Goal: Check status: Check status

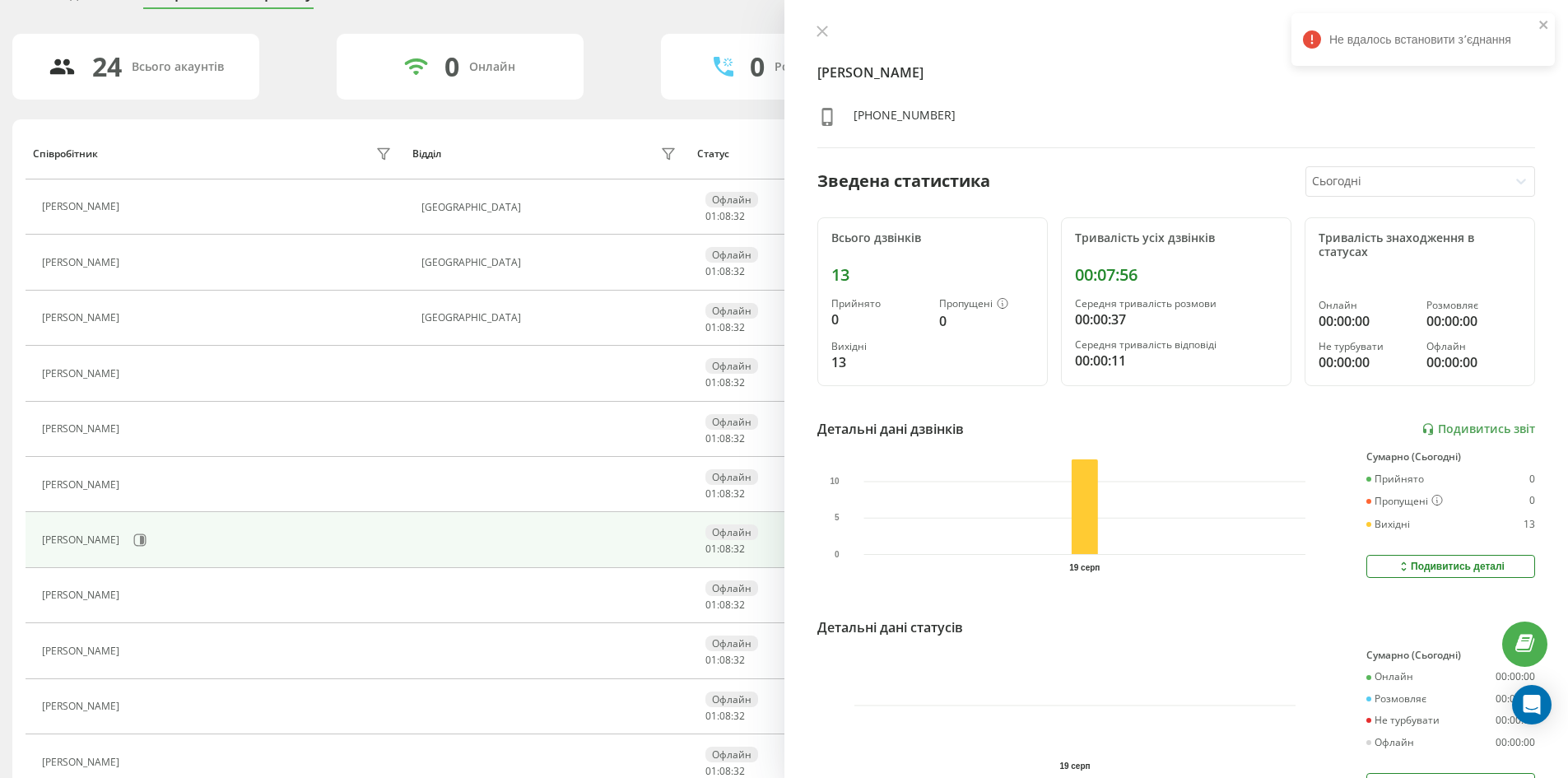
click at [202, 587] on div "[PERSON_NAME]" at bounding box center [218, 596] width 354 height 23
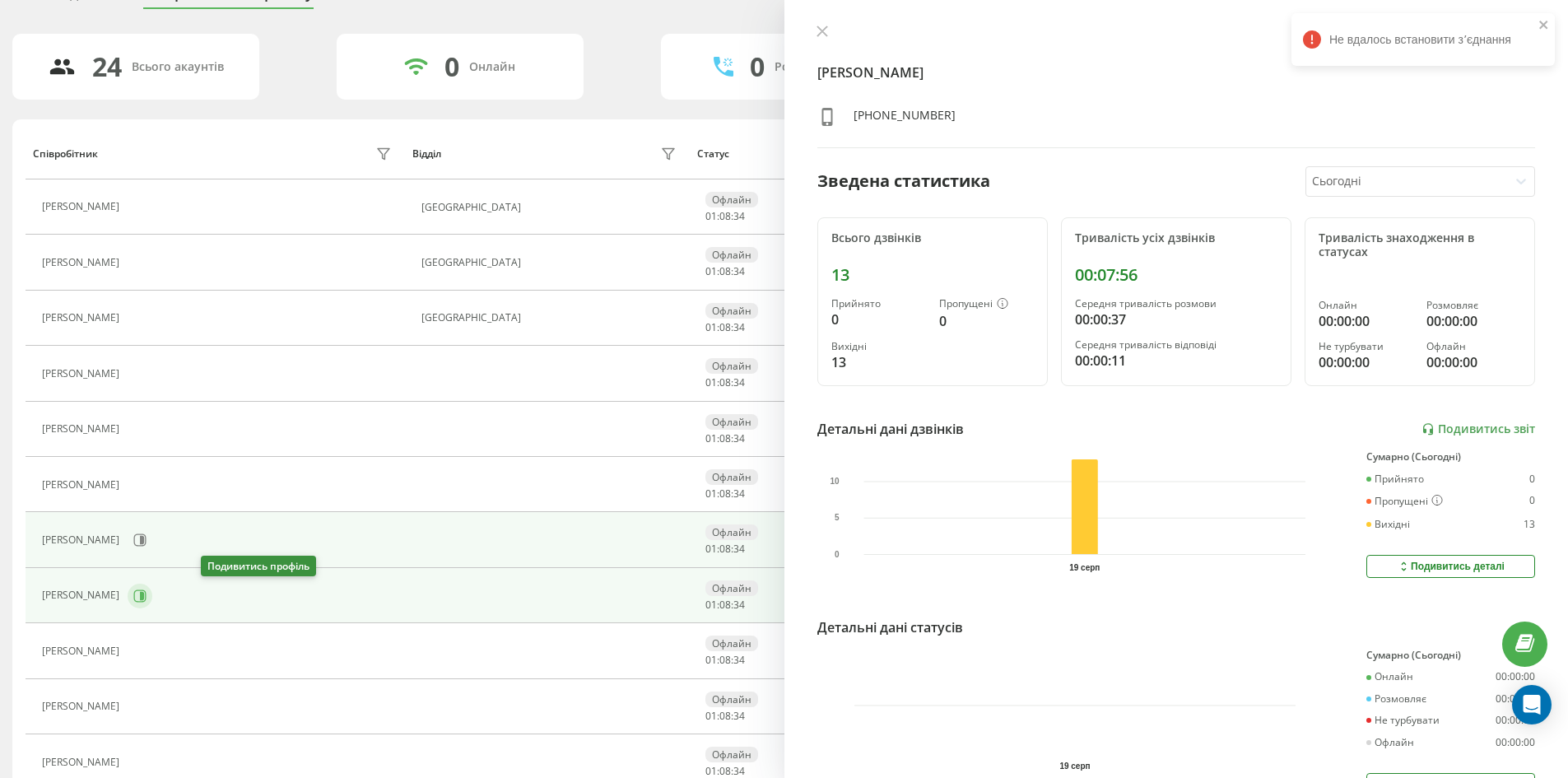
click at [147, 601] on icon at bounding box center [140, 596] width 13 height 13
click at [144, 538] on icon at bounding box center [141, 540] width 4 height 8
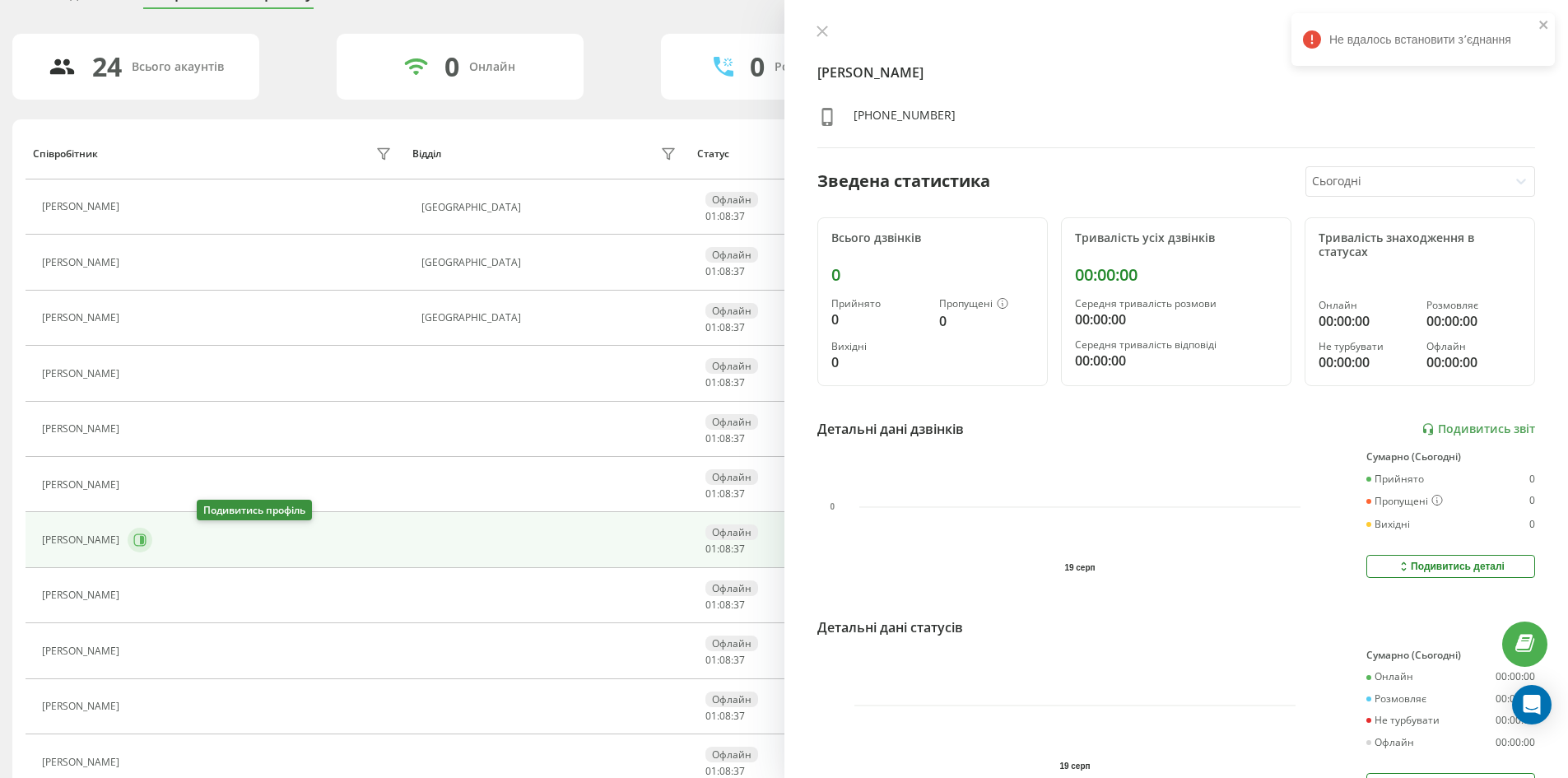
click at [144, 538] on icon at bounding box center [141, 540] width 4 height 8
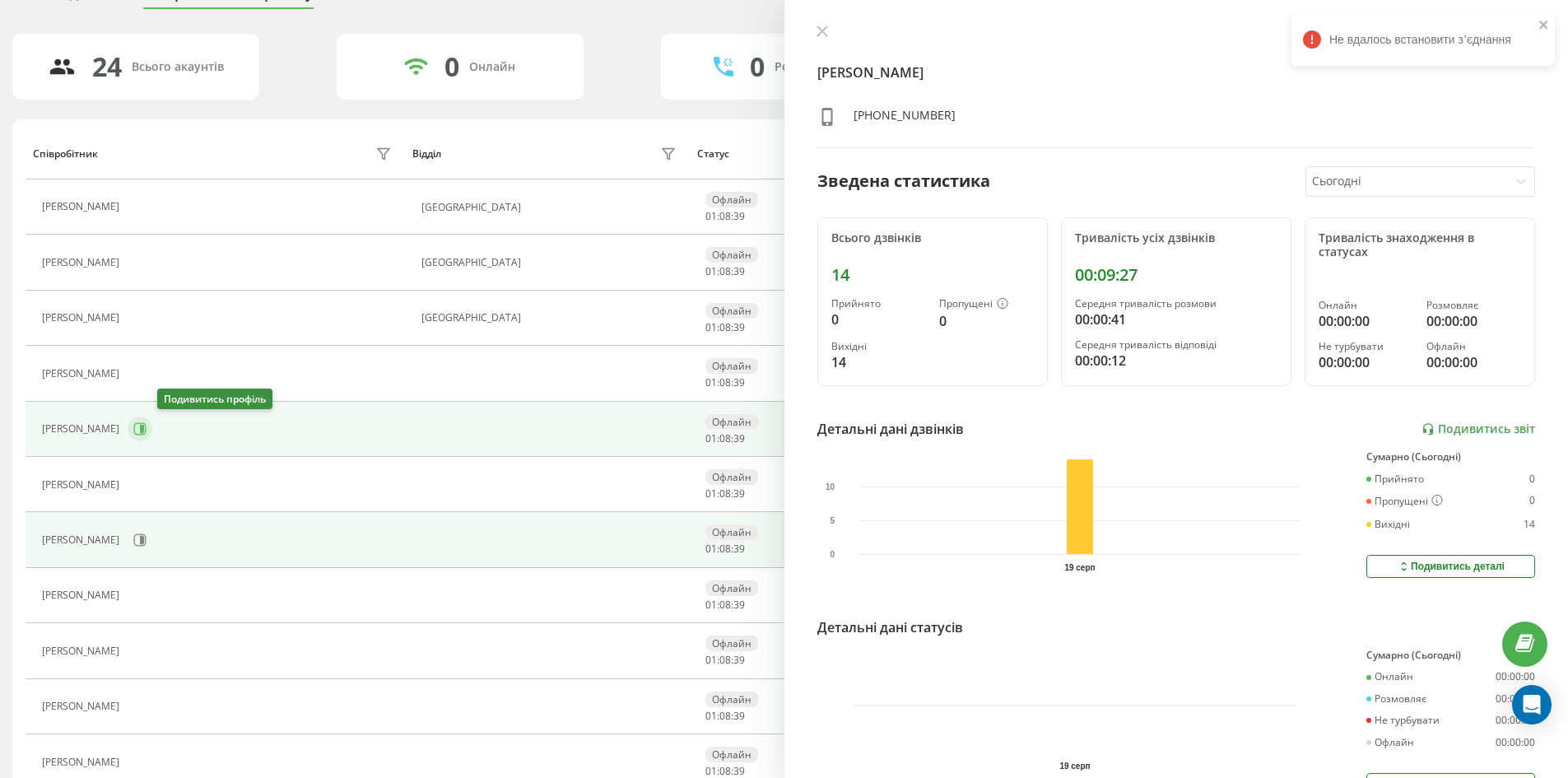
click at [144, 431] on icon at bounding box center [141, 429] width 4 height 8
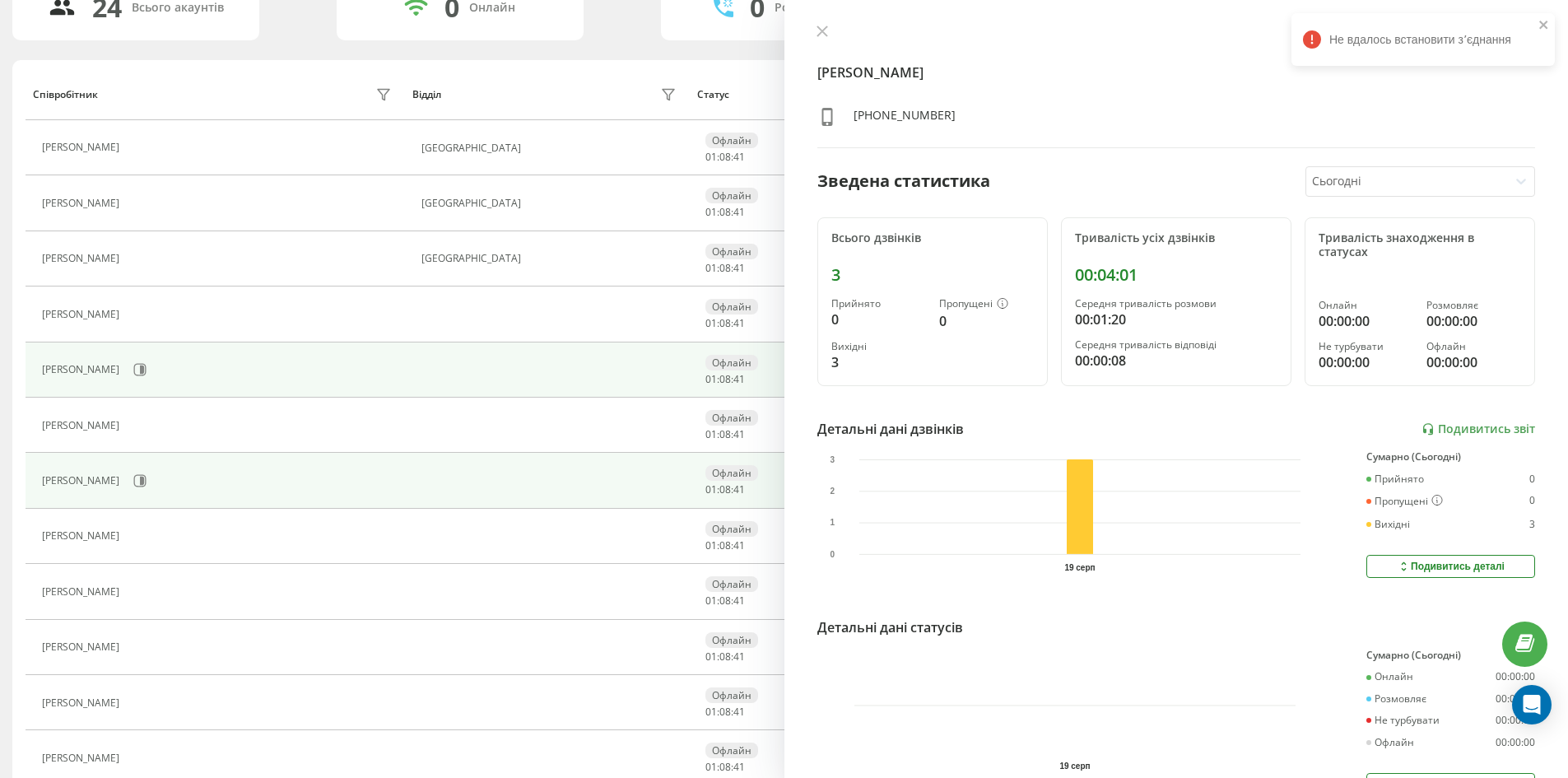
scroll to position [247, 0]
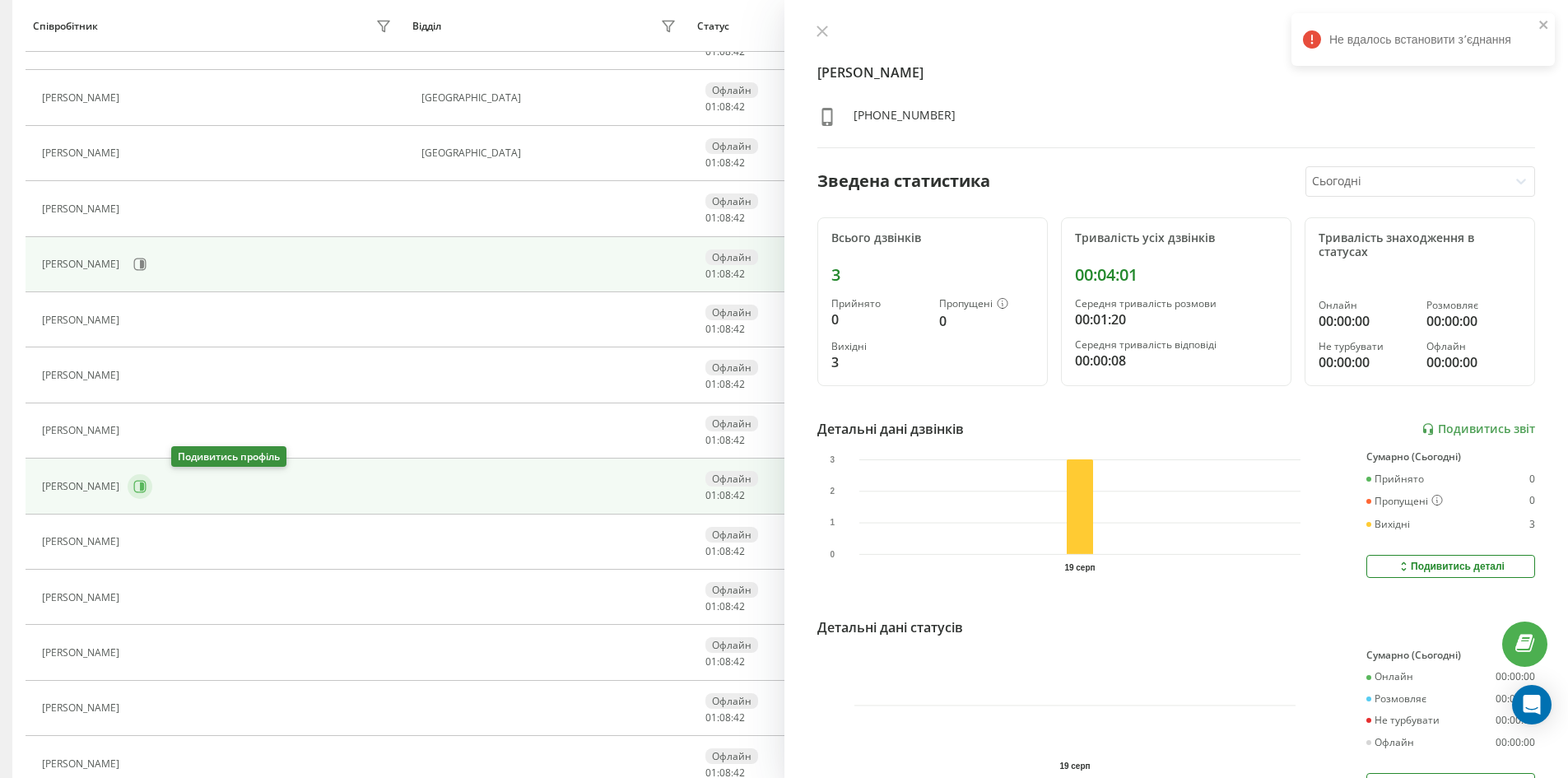
click at [152, 494] on button at bounding box center [140, 486] width 25 height 25
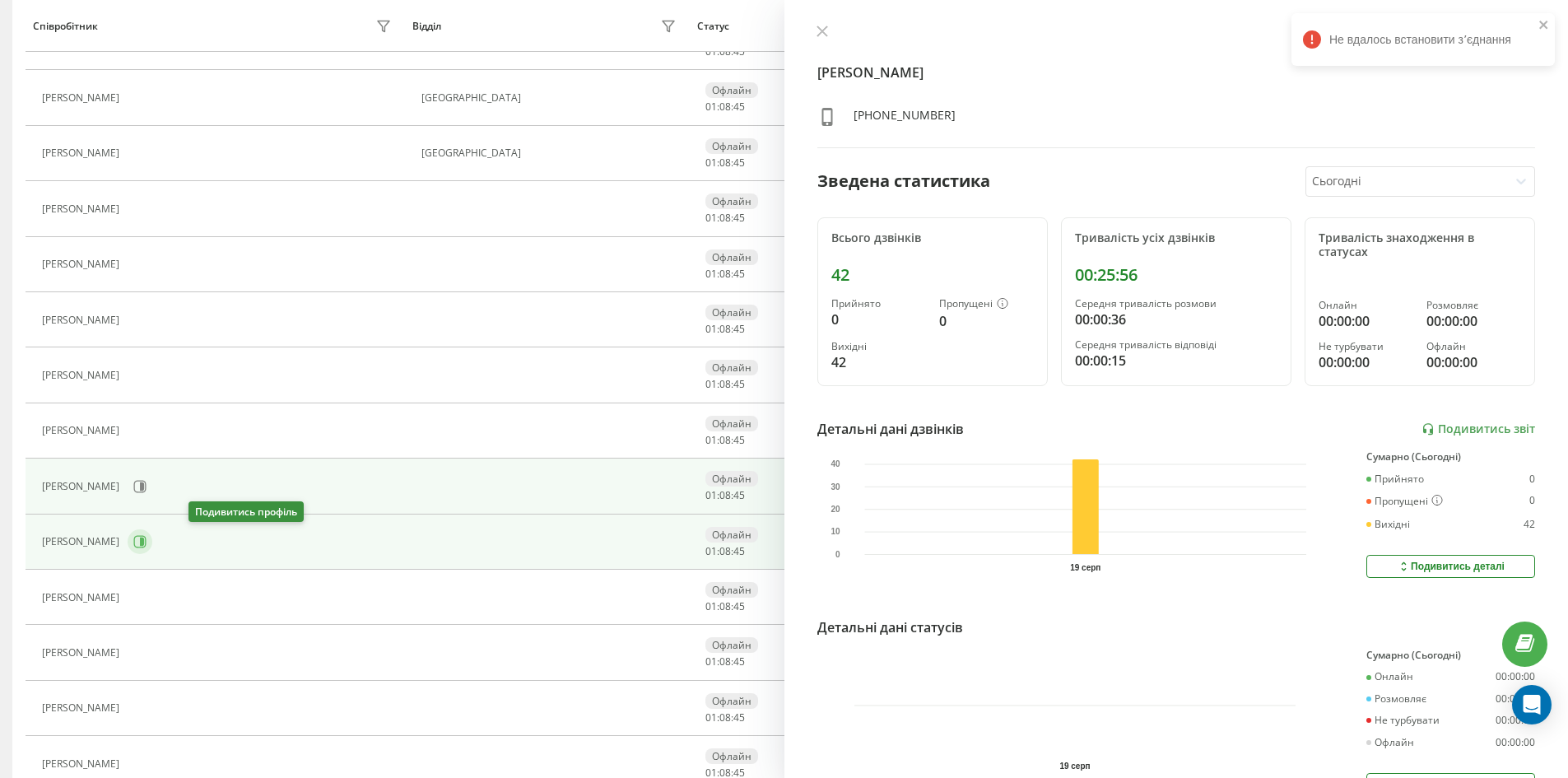
click at [147, 541] on icon at bounding box center [140, 541] width 13 height 13
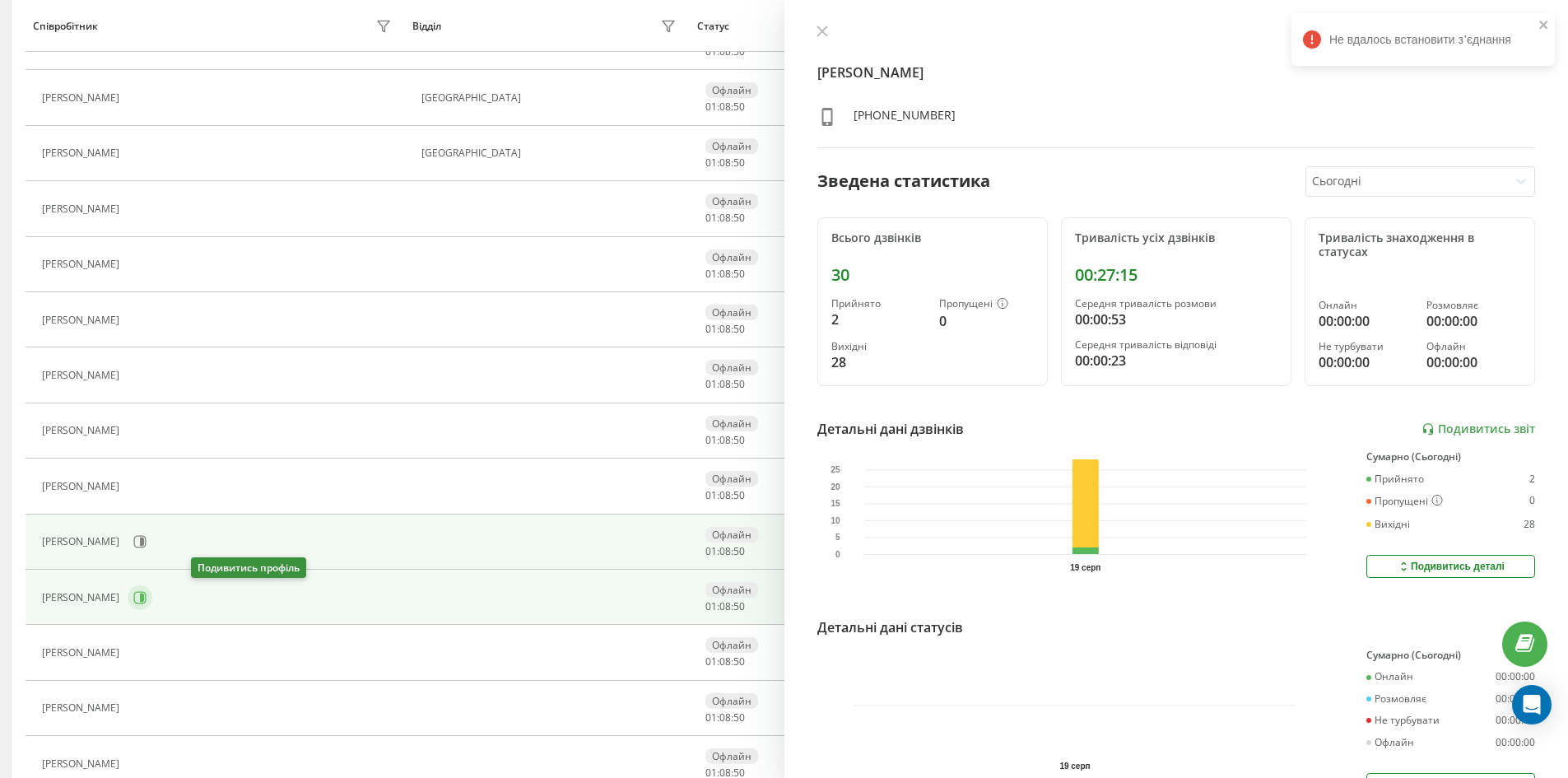
click at [147, 602] on icon at bounding box center [140, 597] width 12 height 12
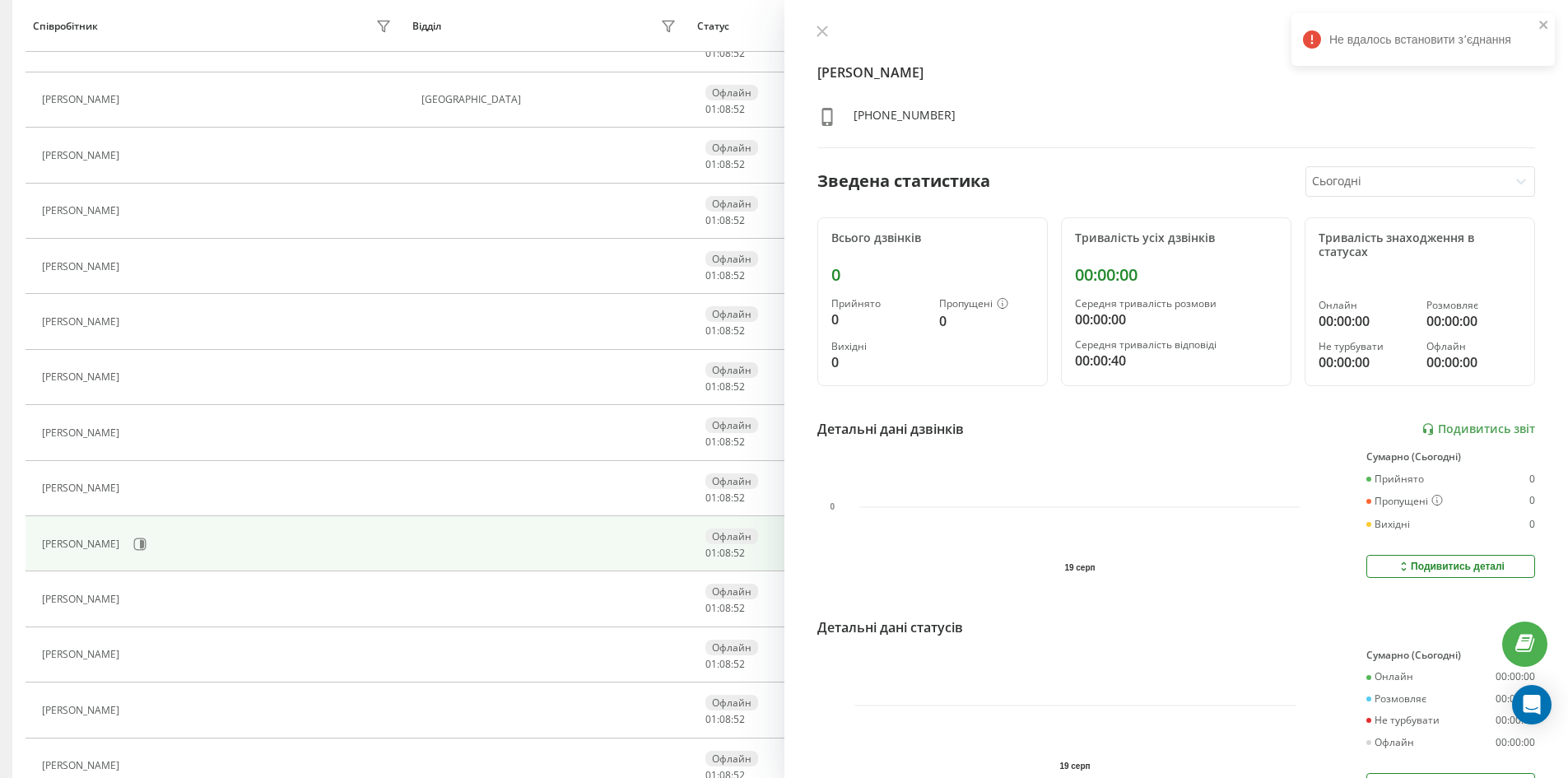
scroll to position [329, 0]
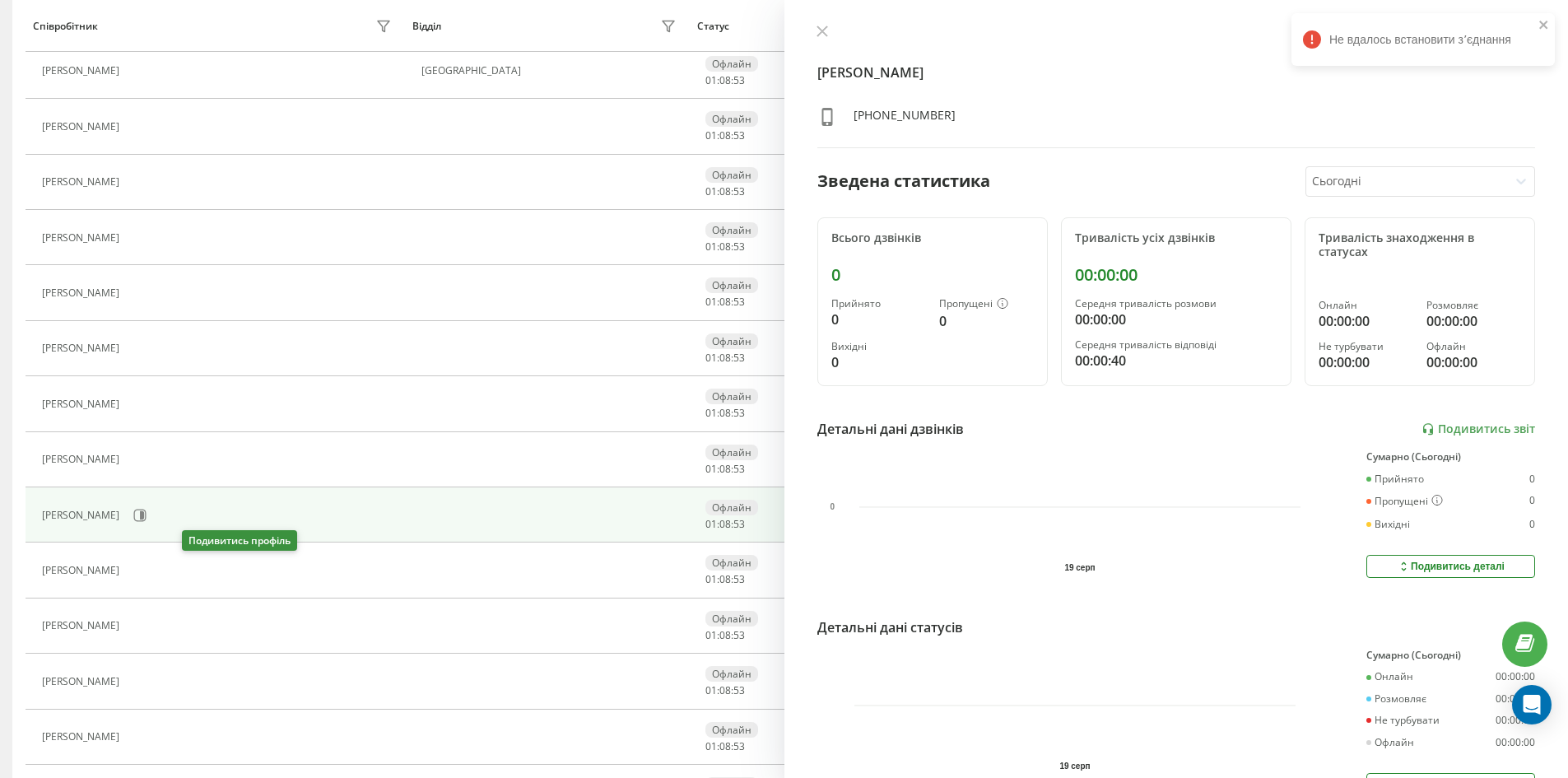
click at [141, 570] on icon at bounding box center [140, 570] width 4 height 8
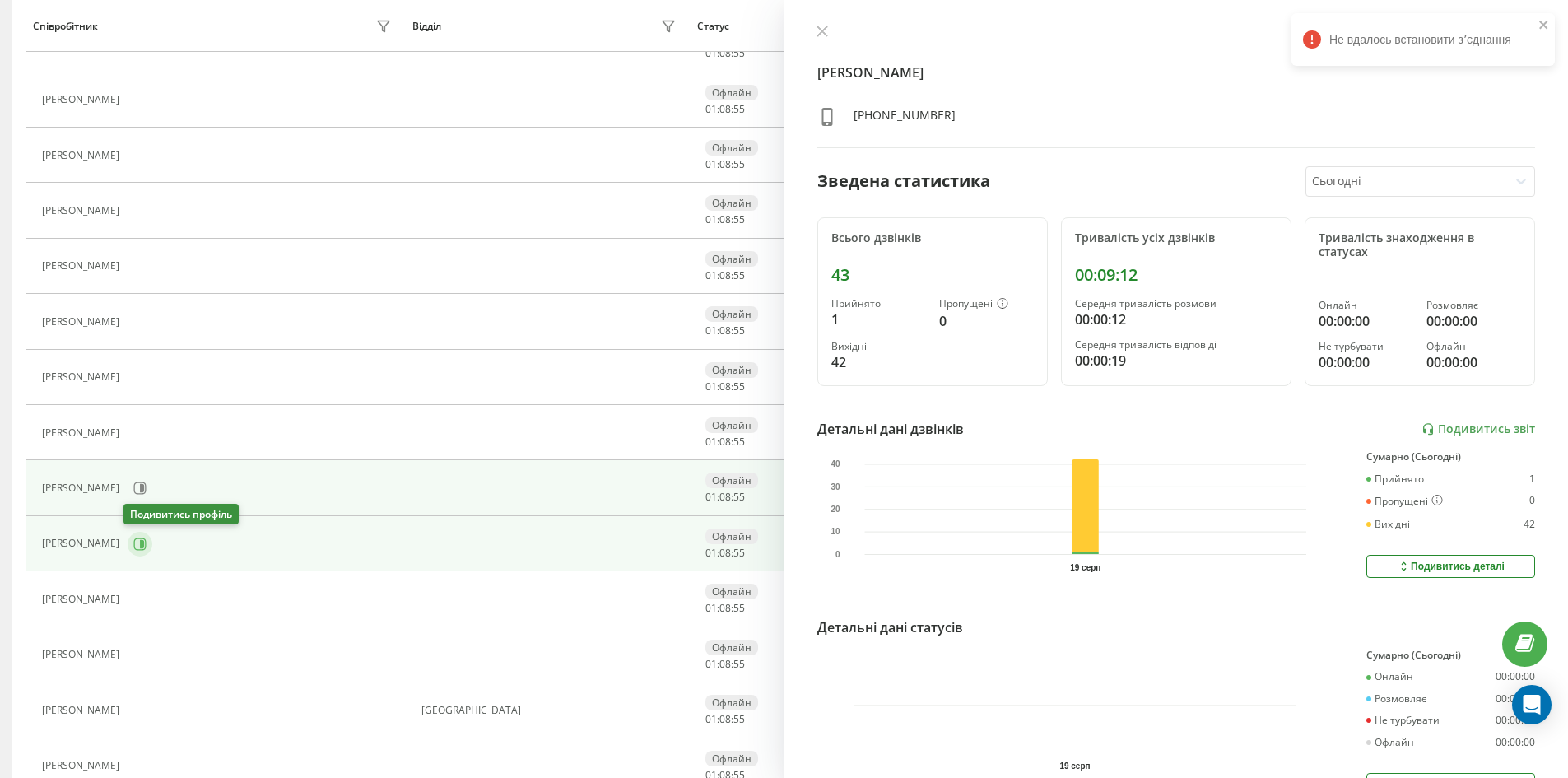
click at [134, 548] on icon at bounding box center [140, 544] width 13 height 13
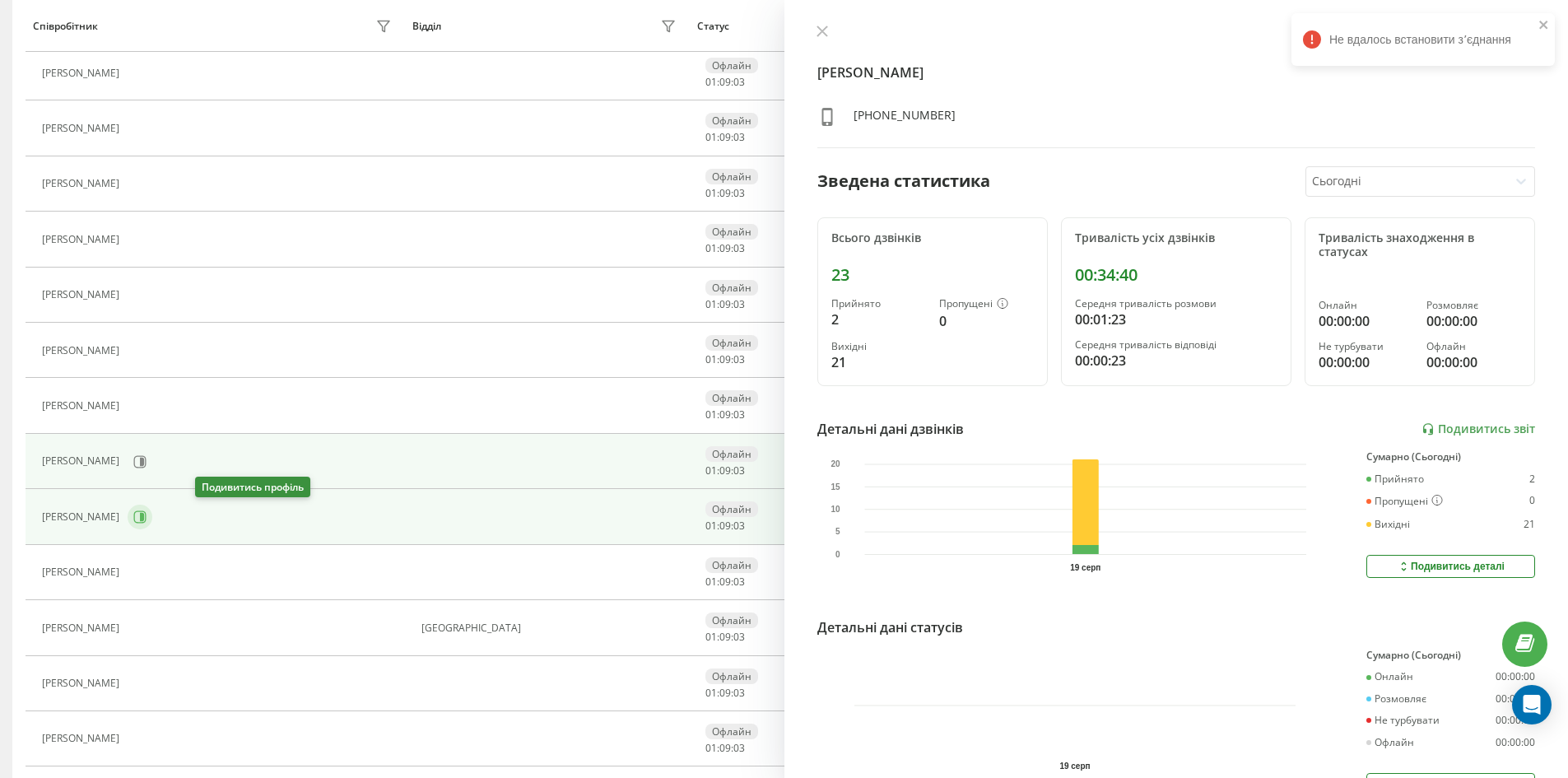
click at [147, 520] on icon at bounding box center [140, 517] width 13 height 13
click at [133, 465] on icon at bounding box center [140, 462] width 13 height 13
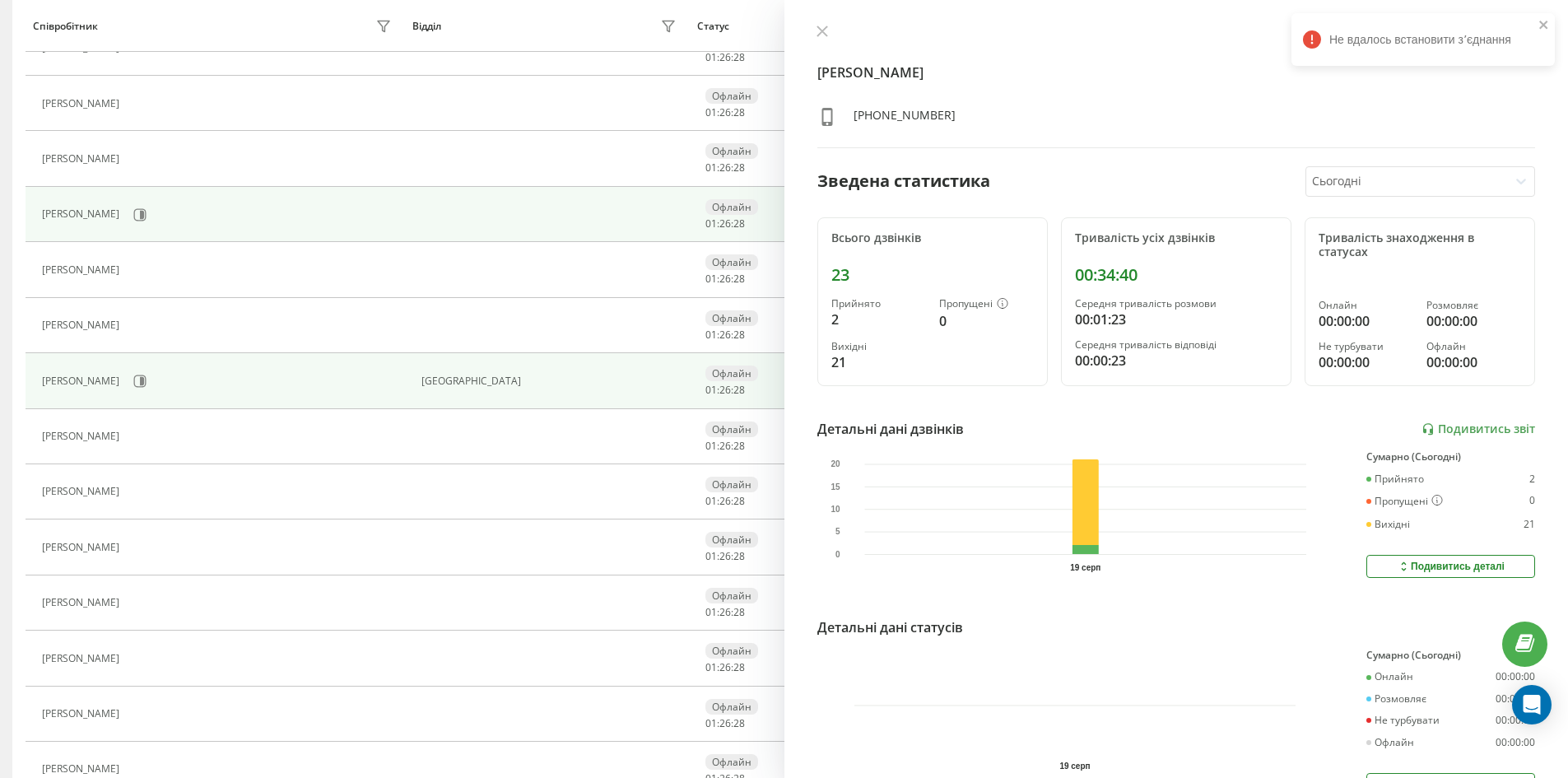
scroll to position [659, 0]
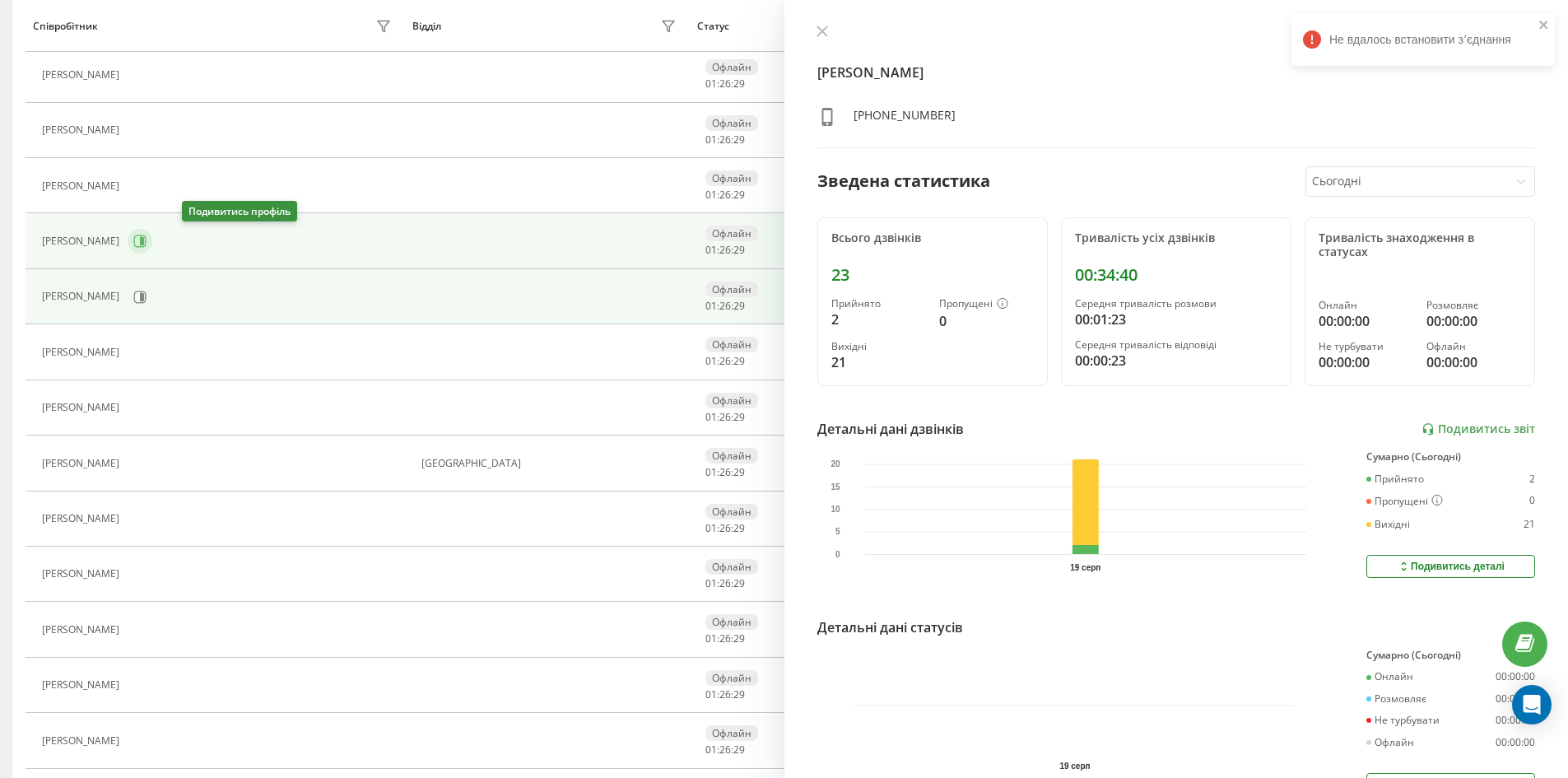
click at [147, 242] on icon at bounding box center [140, 241] width 13 height 13
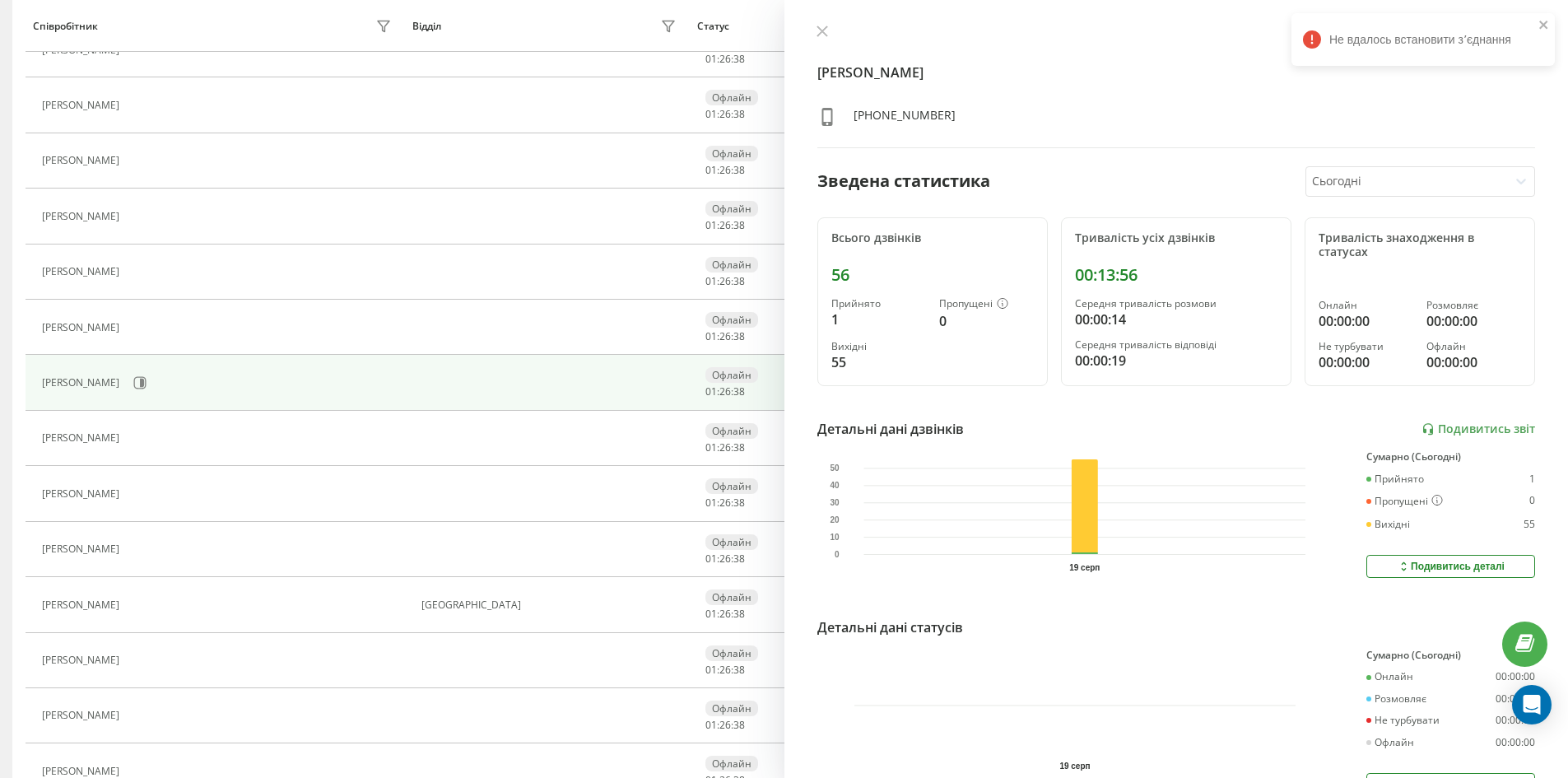
scroll to position [494, 0]
